Goal: Task Accomplishment & Management: Manage account settings

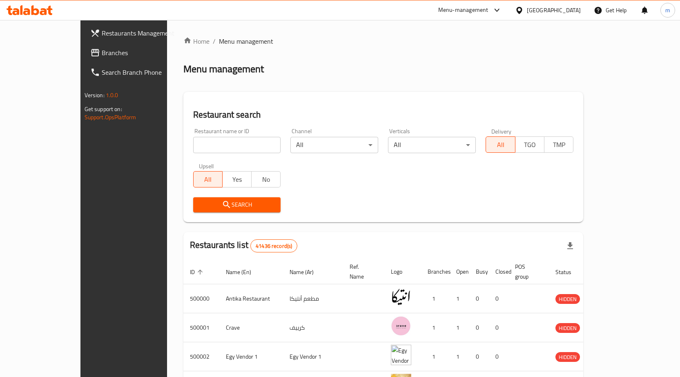
click at [523, 6] on icon at bounding box center [519, 10] width 9 height 9
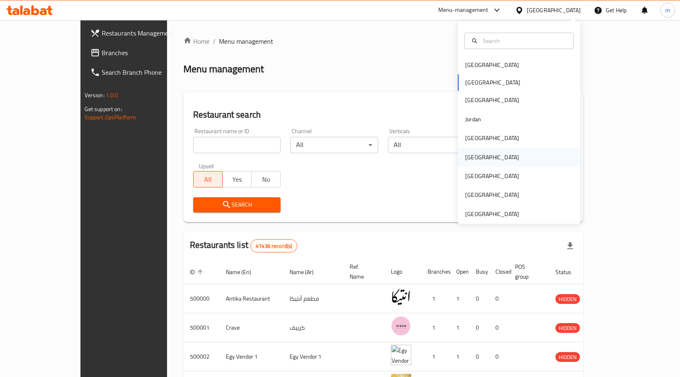
click at [491, 164] on div "[GEOGRAPHIC_DATA]" at bounding box center [519, 157] width 122 height 19
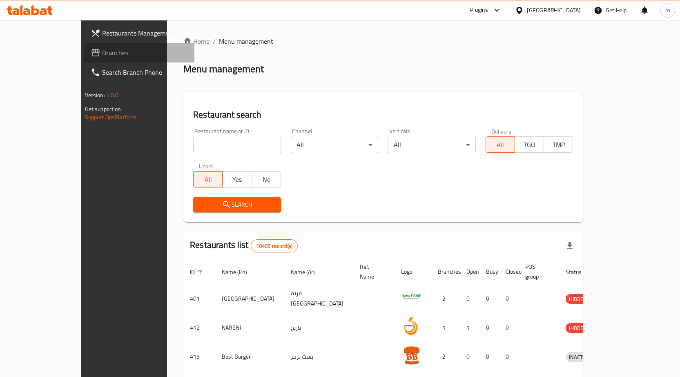
click at [102, 54] on span "Branches" at bounding box center [145, 53] width 86 height 10
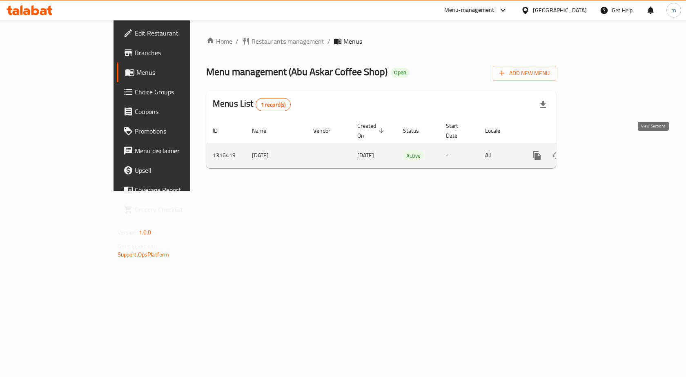
click at [601, 151] on icon "enhanced table" at bounding box center [596, 156] width 10 height 10
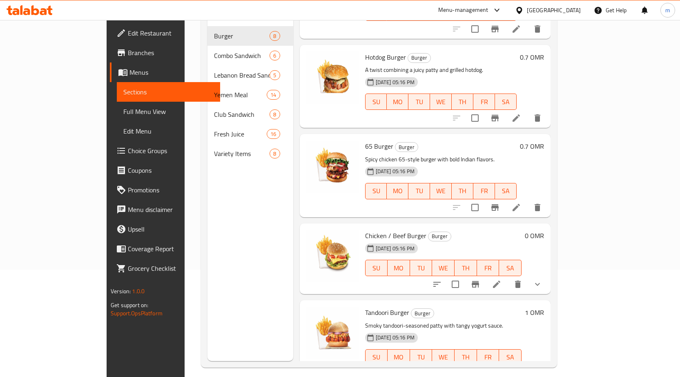
scroll to position [114, 0]
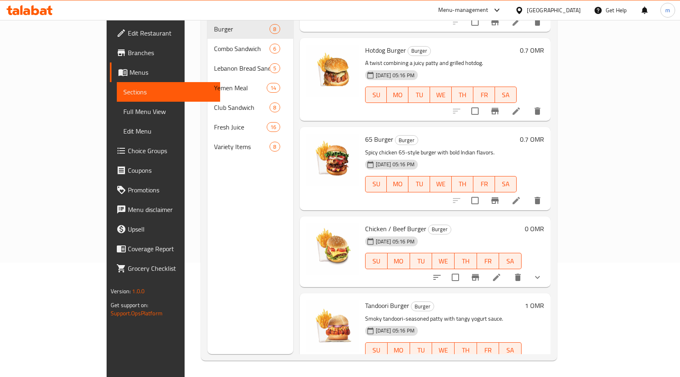
click at [508, 270] on li at bounding box center [496, 277] width 23 height 15
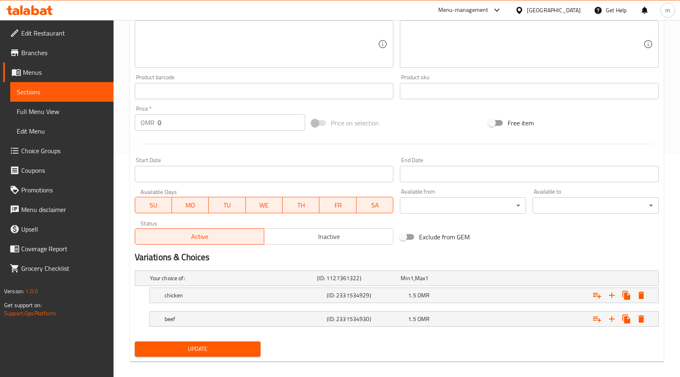
scroll to position [230, 0]
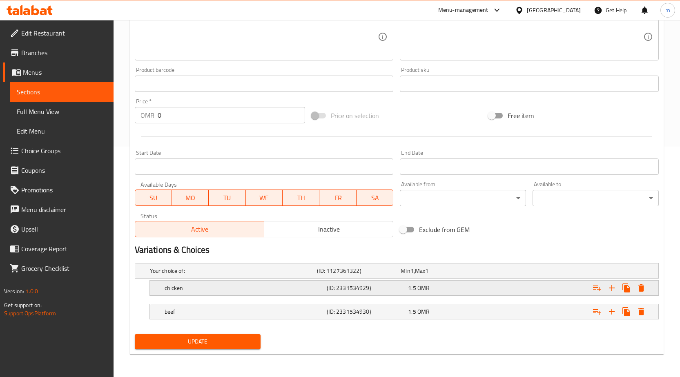
click at [340, 286] on h5 "(ID: 2331534929)" at bounding box center [366, 288] width 78 height 8
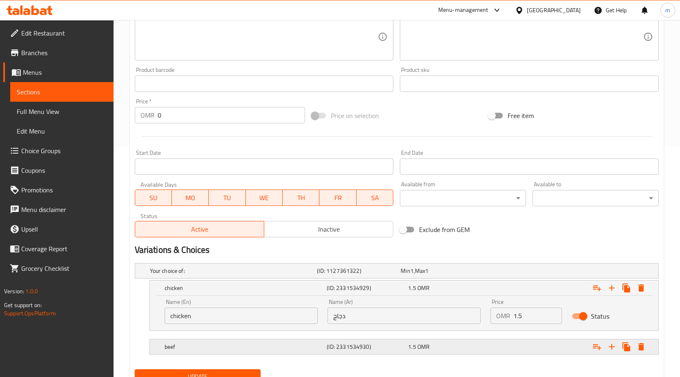
click at [367, 343] on h5 "(ID: 2331534930)" at bounding box center [366, 347] width 78 height 8
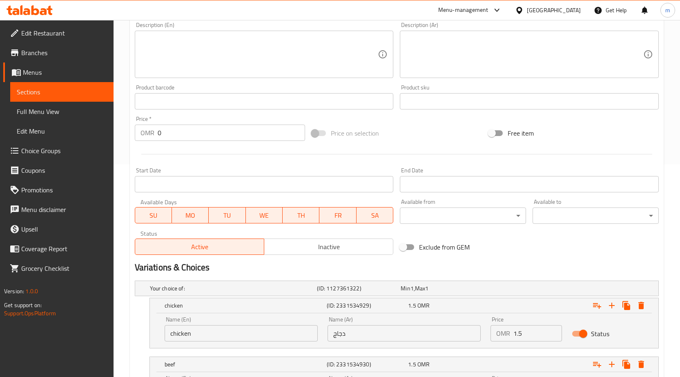
scroll to position [96, 0]
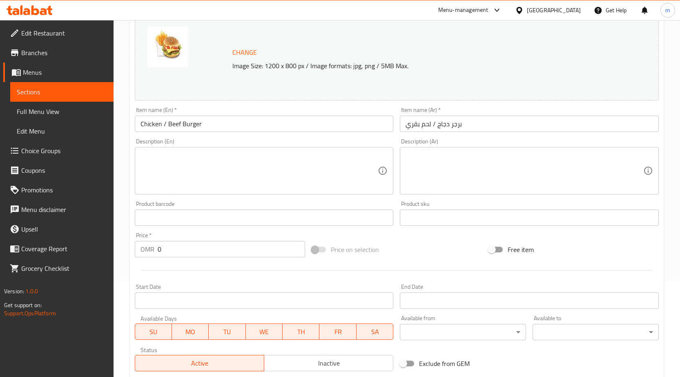
click at [229, 154] on textarea at bounding box center [259, 170] width 238 height 39
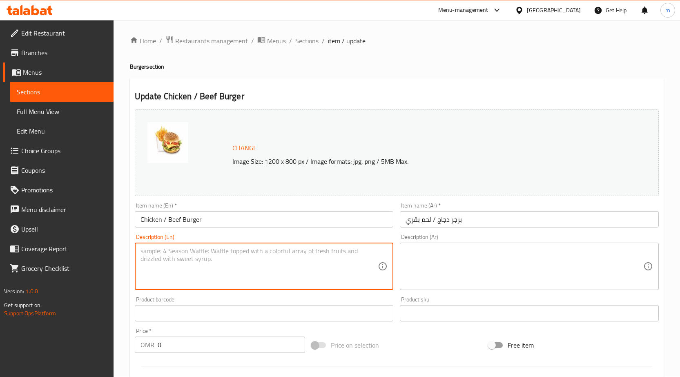
scroll to position [0, 0]
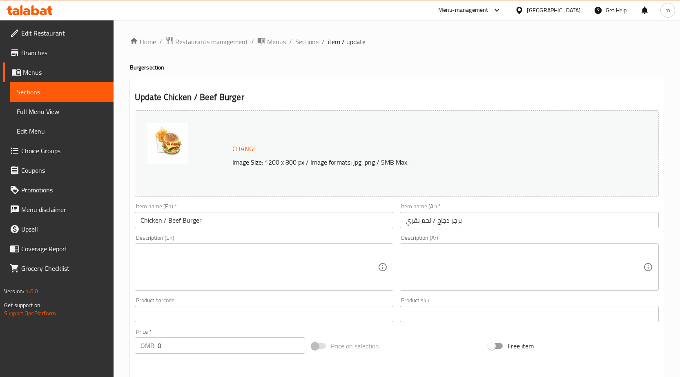
click at [383, 85] on div "Update Chicken / Beef Burger Change Image Size: 1200 x 800 px / Image formats: …" at bounding box center [397, 366] width 534 height 575
click at [535, 205] on div "Item name (Ar)   * برجر دجاج / لحم بقري Item name (Ar) *" at bounding box center [529, 215] width 259 height 25
click at [310, 45] on span "Sections" at bounding box center [306, 42] width 23 height 10
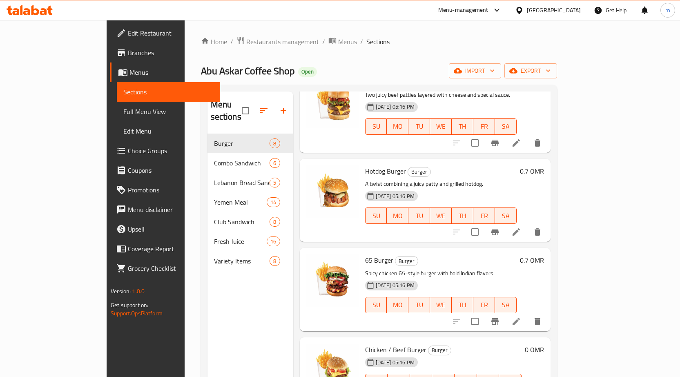
scroll to position [345, 0]
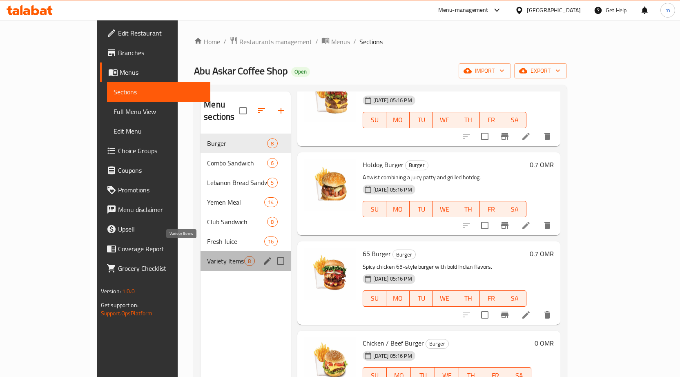
click at [207, 256] on span "Variety Items" at bounding box center [225, 261] width 37 height 10
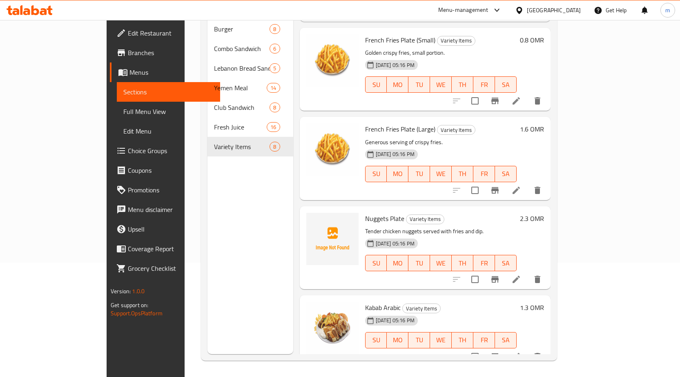
scroll to position [33, 0]
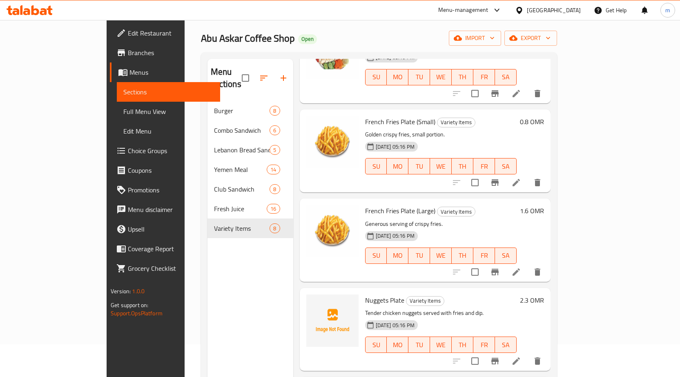
click at [527, 175] on li at bounding box center [516, 182] width 23 height 15
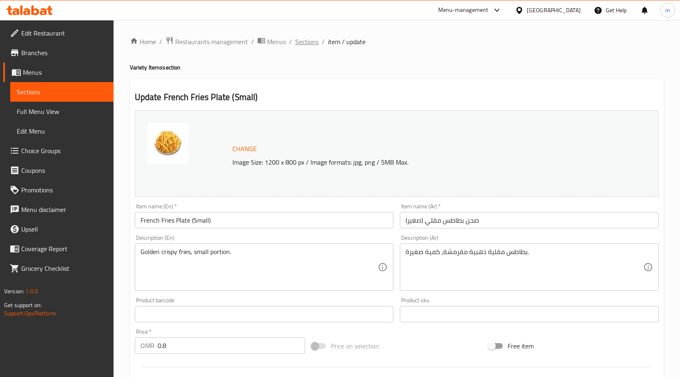
click at [315, 42] on span "Sections" at bounding box center [306, 42] width 23 height 10
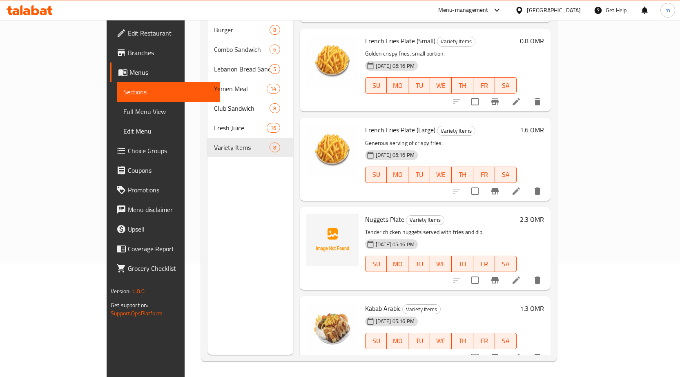
scroll to position [114, 0]
click at [521, 274] on icon at bounding box center [516, 279] width 10 height 10
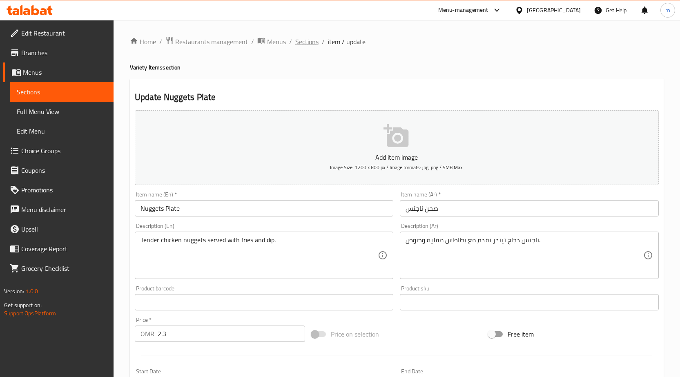
click at [301, 45] on span "Sections" at bounding box center [306, 42] width 23 height 10
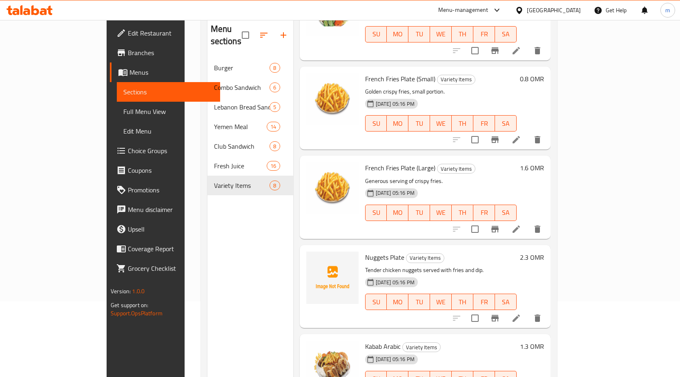
scroll to position [114, 0]
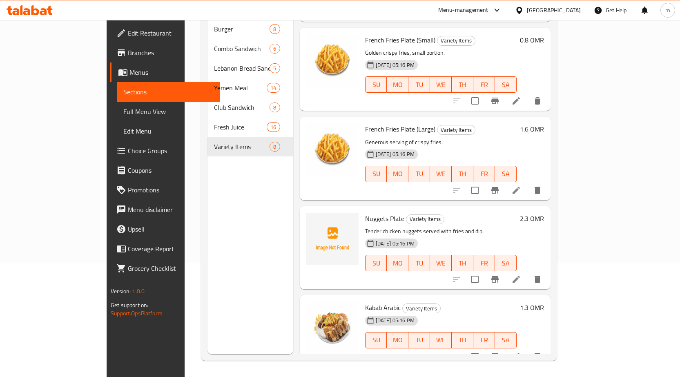
click at [527, 350] on li at bounding box center [516, 356] width 23 height 15
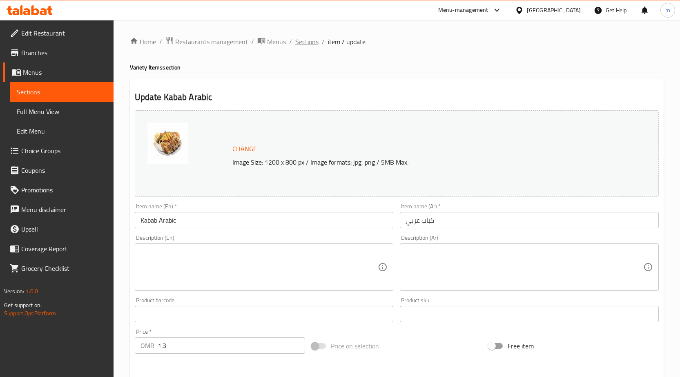
click at [304, 39] on span "Sections" at bounding box center [306, 42] width 23 height 10
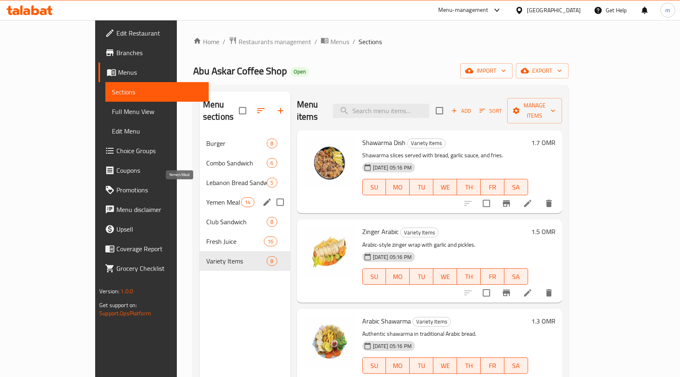
click at [206, 197] on span "Yemen Meal" at bounding box center [223, 202] width 35 height 10
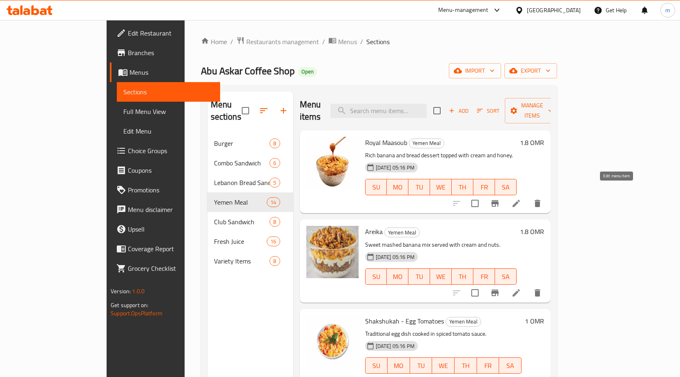
click at [520, 200] on icon at bounding box center [515, 203] width 7 height 7
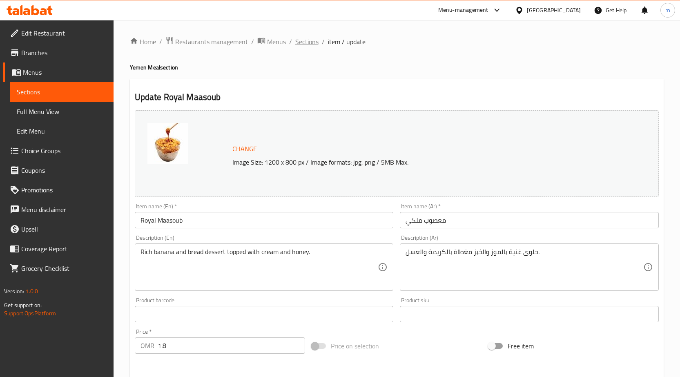
click at [299, 40] on span "Sections" at bounding box center [306, 42] width 23 height 10
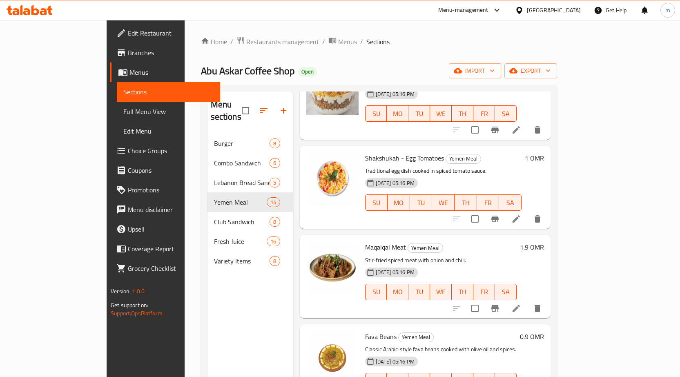
scroll to position [163, 0]
click at [520, 304] on icon at bounding box center [515, 307] width 7 height 7
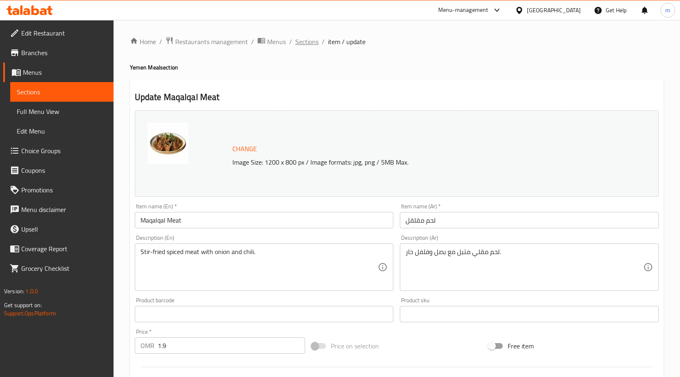
click at [307, 40] on span "Sections" at bounding box center [306, 42] width 23 height 10
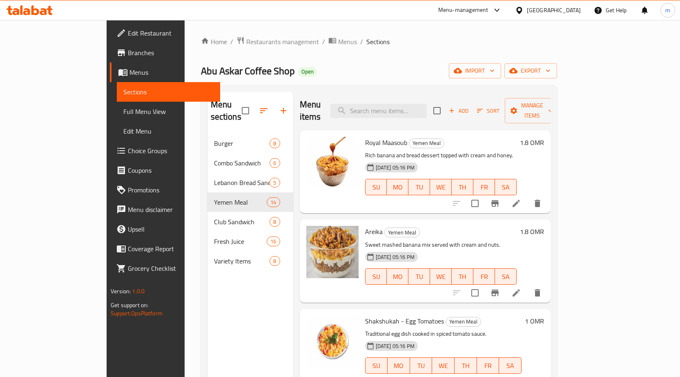
click at [527, 285] on li at bounding box center [516, 292] width 23 height 15
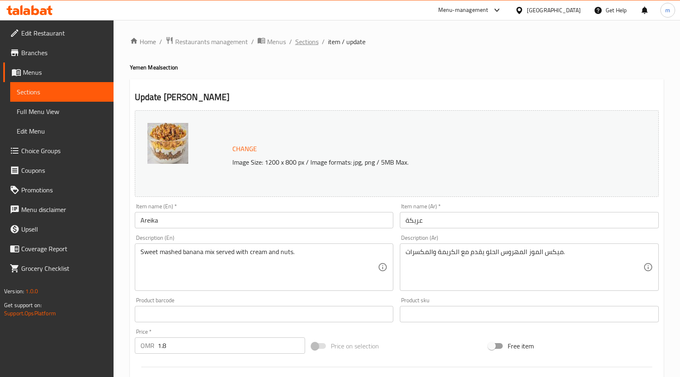
click at [311, 44] on span "Sections" at bounding box center [306, 42] width 23 height 10
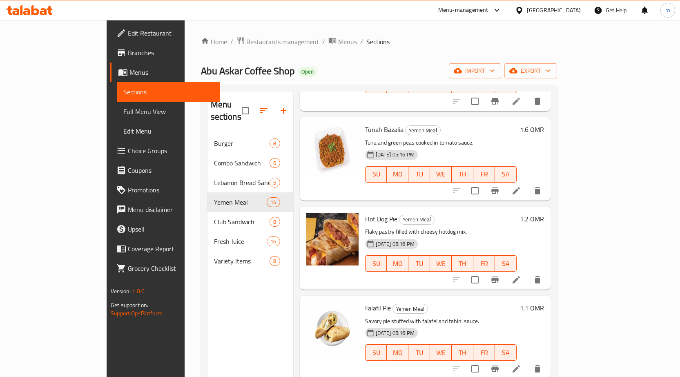
scroll to position [816, 0]
click at [521, 274] on icon at bounding box center [516, 279] width 10 height 10
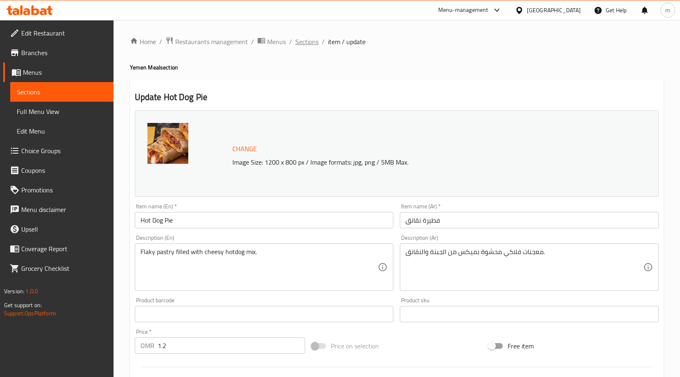
click at [300, 45] on span "Sections" at bounding box center [306, 42] width 23 height 10
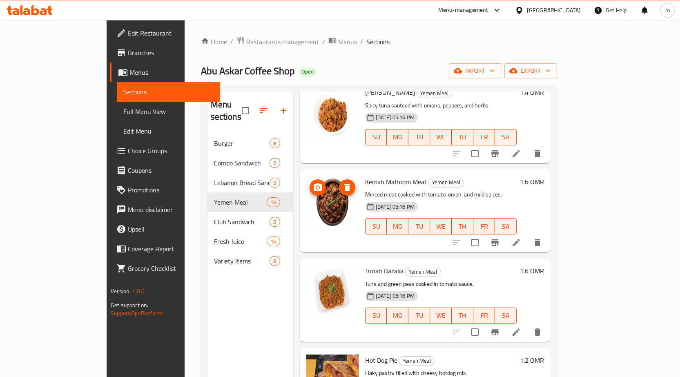
scroll to position [735, 0]
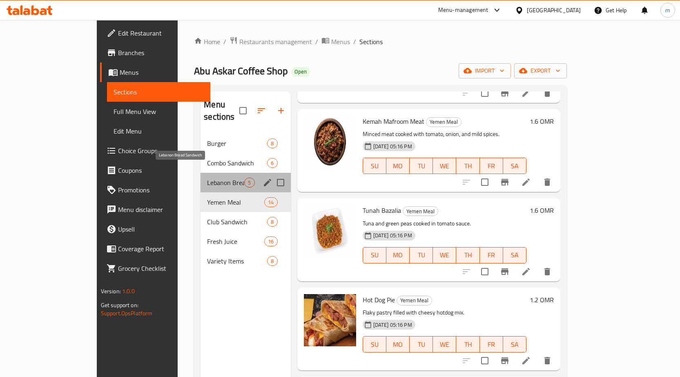
click at [207, 178] on span "Lebanon Bread Sandwich" at bounding box center [225, 183] width 37 height 10
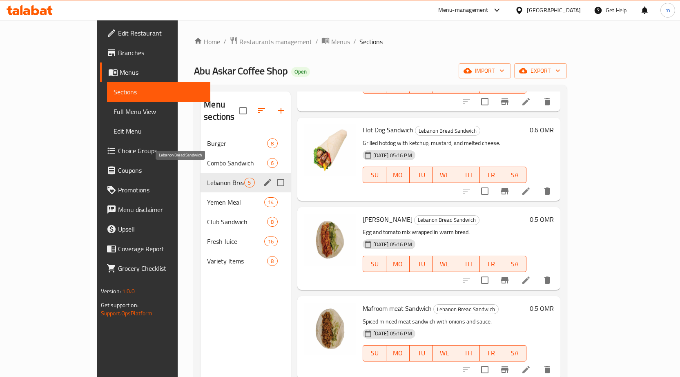
scroll to position [89, 0]
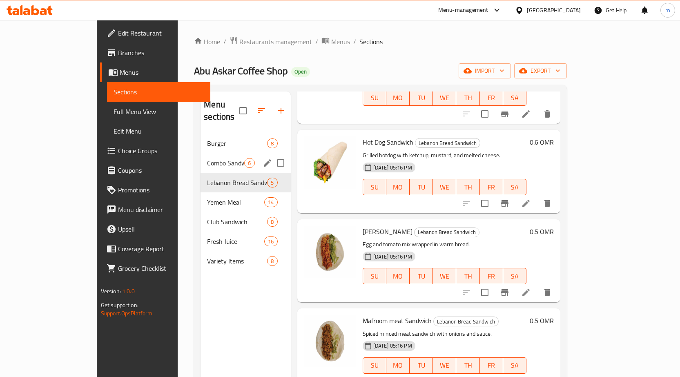
click at [200, 156] on div "Combo Sandwich 6" at bounding box center [245, 163] width 90 height 20
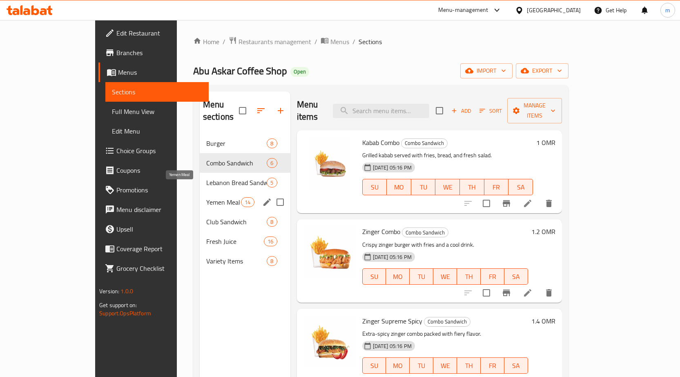
click at [206, 197] on span "Yemen Meal" at bounding box center [223, 202] width 35 height 10
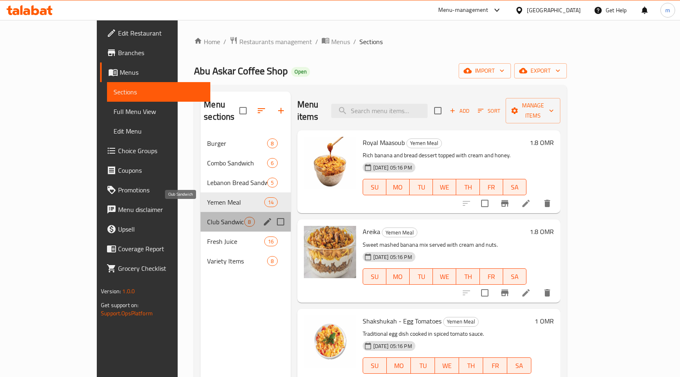
click at [207, 217] on span "Club Sandwich" at bounding box center [225, 222] width 37 height 10
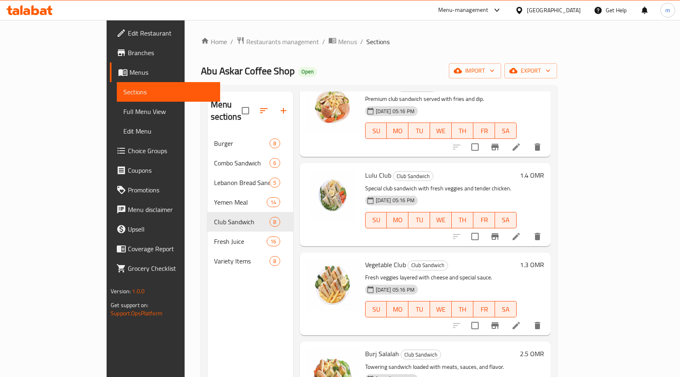
scroll to position [357, 0]
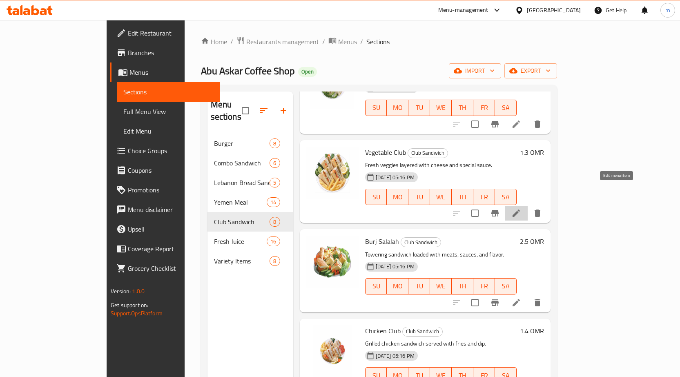
click at [521, 208] on icon at bounding box center [516, 213] width 10 height 10
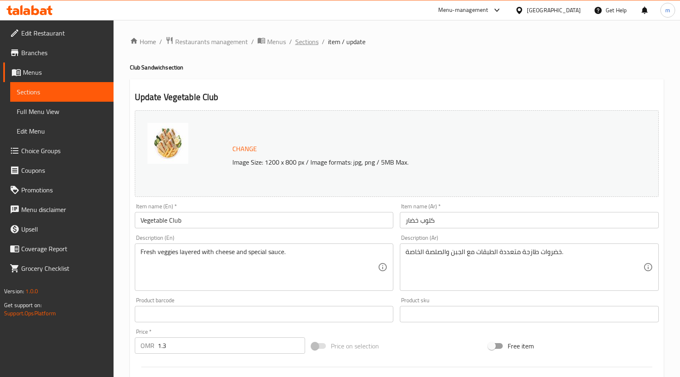
click at [308, 43] on span "Sections" at bounding box center [306, 42] width 23 height 10
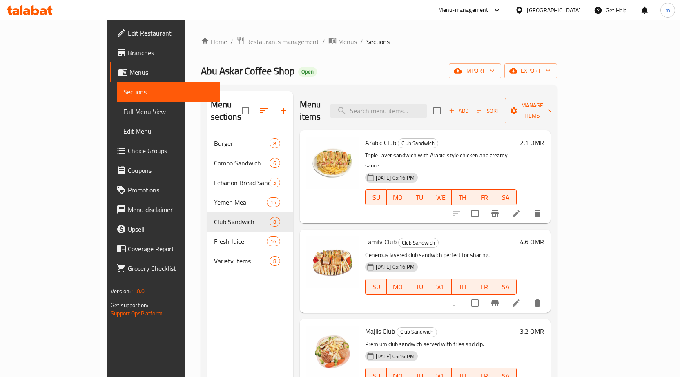
click at [128, 51] on span "Branches" at bounding box center [171, 53] width 86 height 10
